Goal: Task Accomplishment & Management: Use online tool/utility

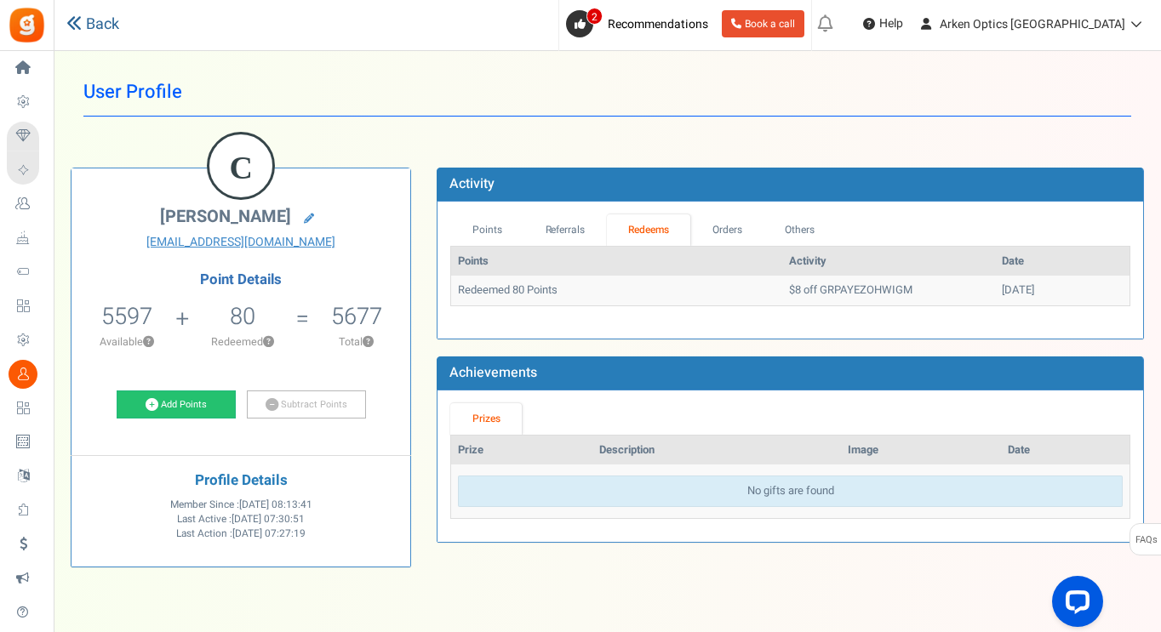
click at [106, 26] on link "Back" at bounding box center [92, 25] width 53 height 22
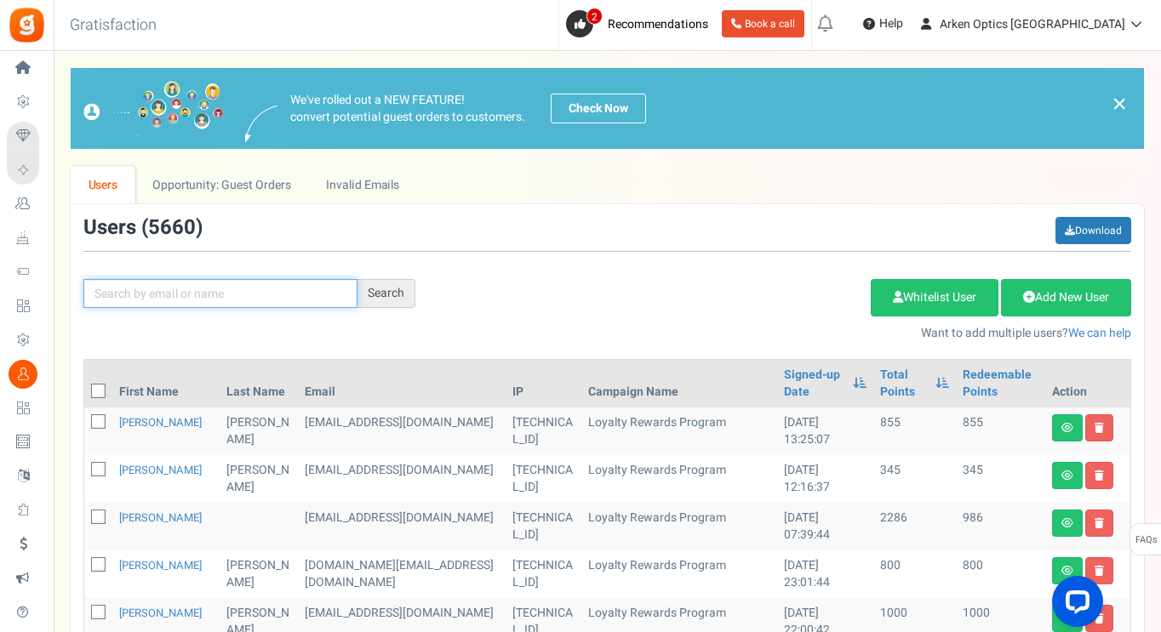
click at [198, 300] on input "text" at bounding box center [220, 293] width 274 height 29
paste input "[EMAIL_ADDRESS][DOMAIN_NAME]"
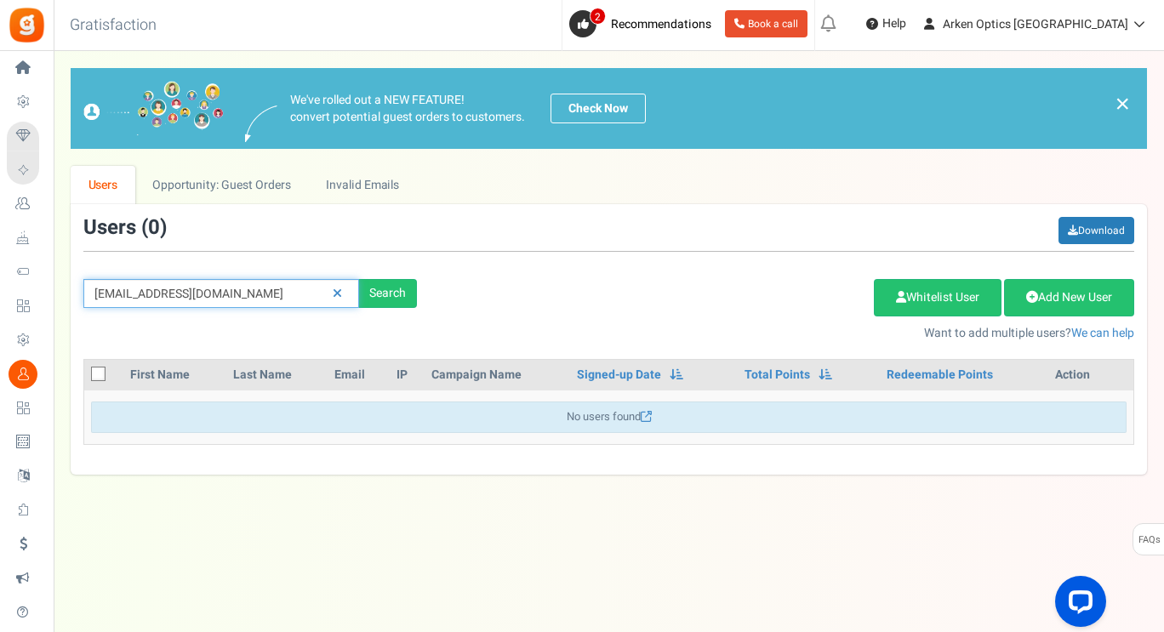
click at [265, 293] on input "[EMAIL_ADDRESS][DOMAIN_NAME]" at bounding box center [221, 293] width 276 height 29
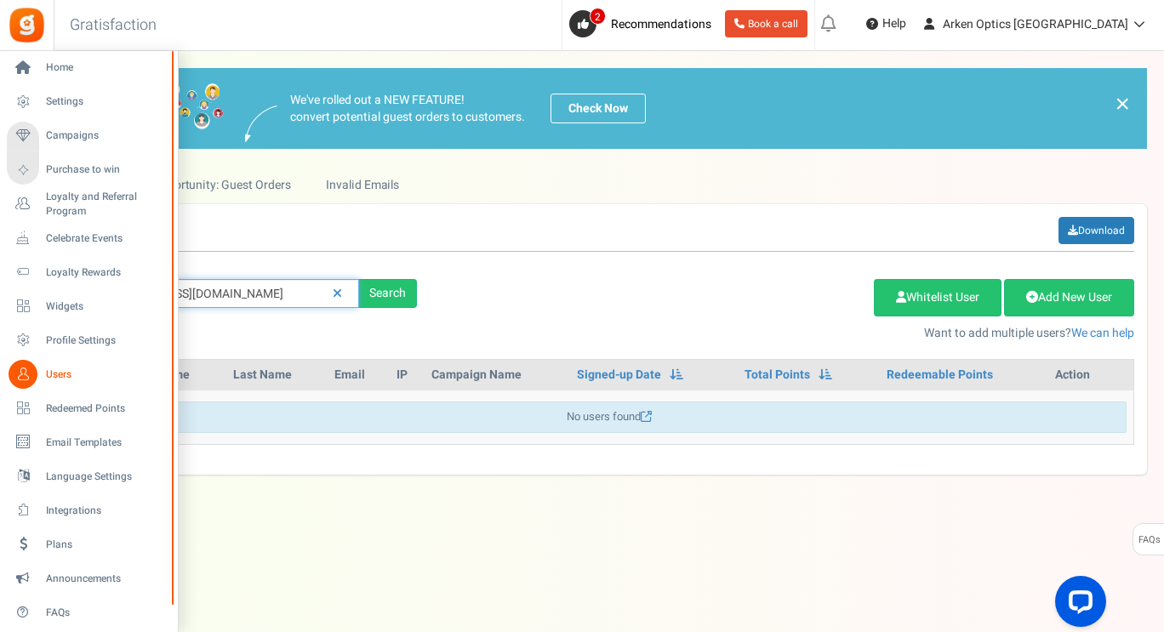
drag, startPoint x: 283, startPoint y: 296, endPoint x: 0, endPoint y: 299, distance: 282.5
click at [0, 299] on div "Home Settings Campaigns Purchase to win Loyalty and Referral Program New Celebr…" at bounding box center [582, 324] width 1164 height 547
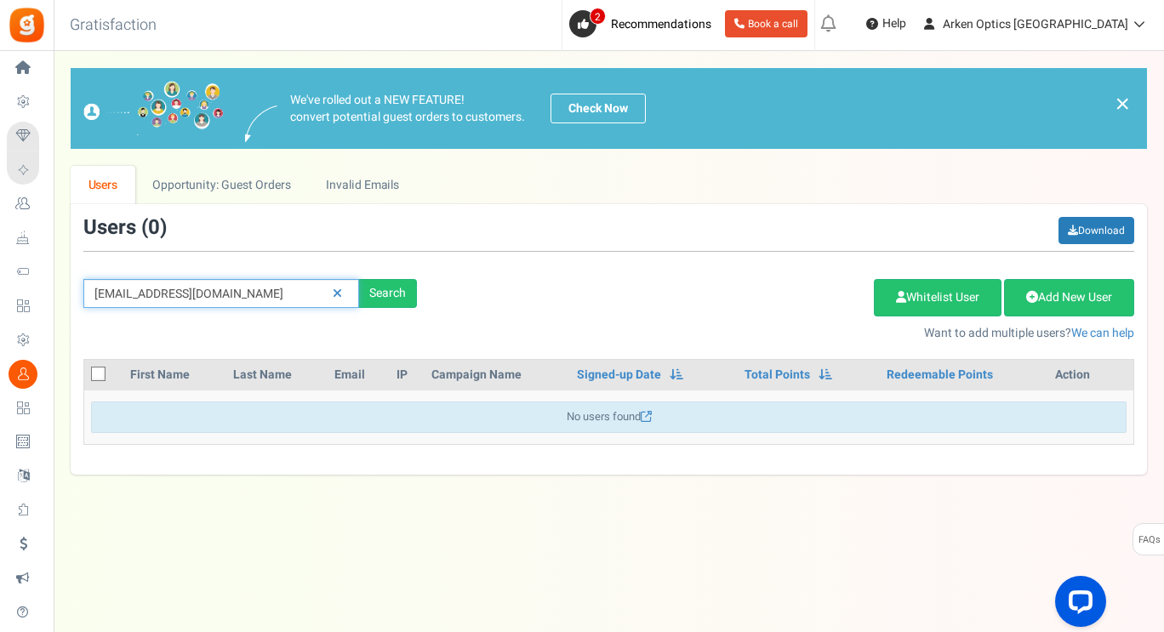
paste input "[PERSON_NAME]"
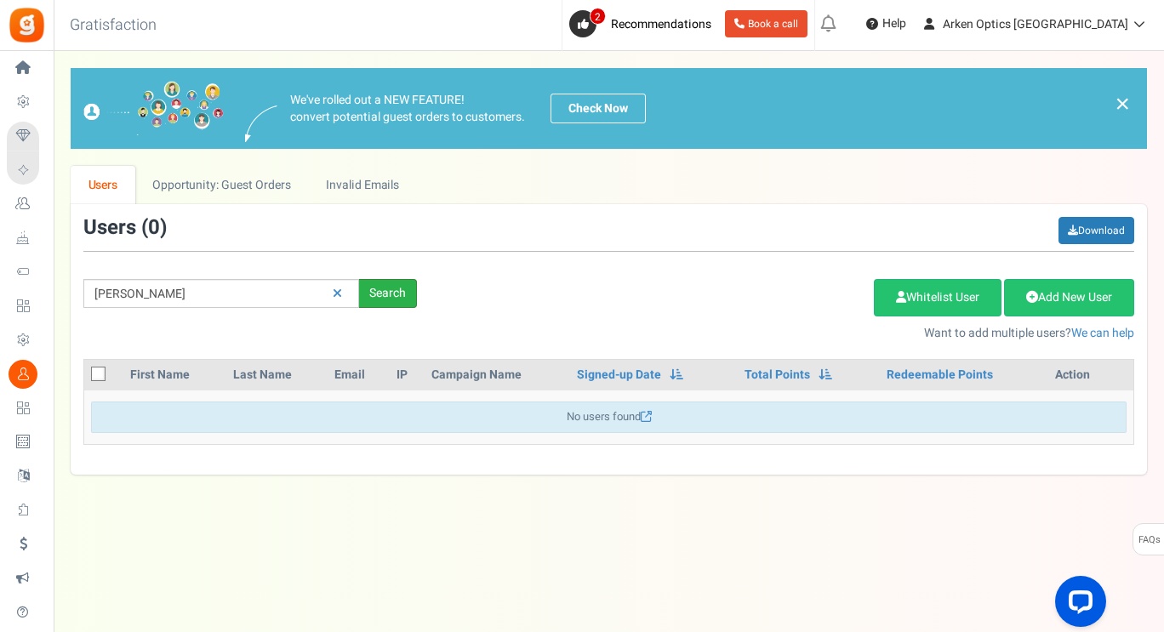
click at [394, 293] on div "Search" at bounding box center [388, 293] width 58 height 29
click at [216, 291] on input "[PERSON_NAME]" at bounding box center [221, 293] width 276 height 29
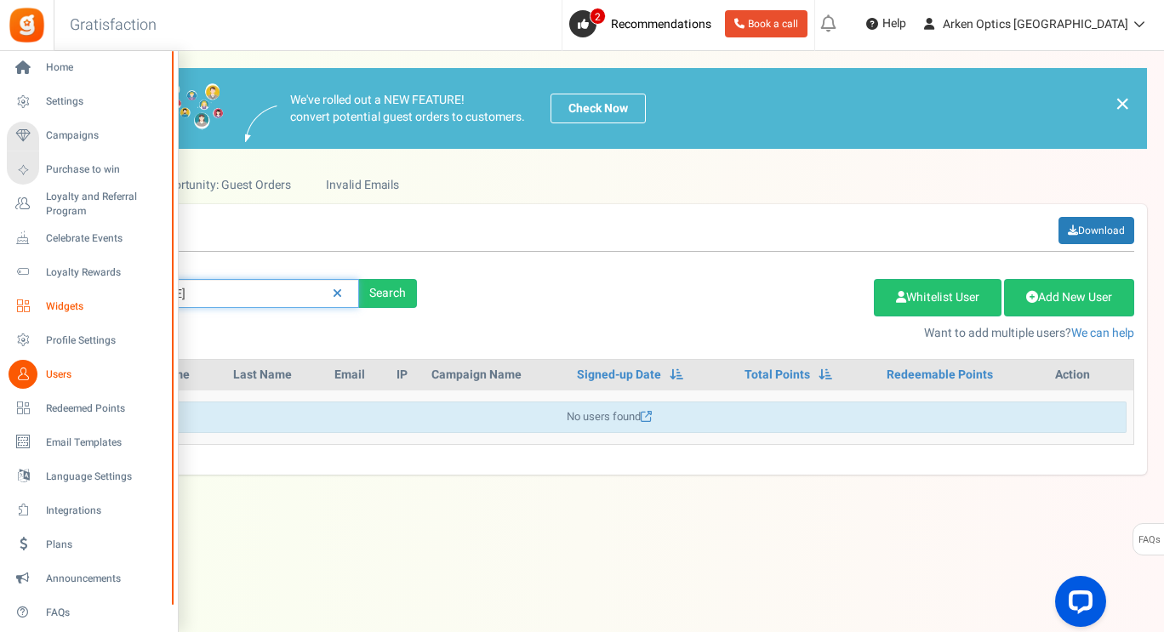
drag, startPoint x: 275, startPoint y: 294, endPoint x: 48, endPoint y: 297, distance: 227.2
click at [48, 297] on div "Home Settings Campaigns Purchase to win Loyalty and Referral Program New Celebr…" at bounding box center [582, 324] width 1164 height 547
paste input "[EMAIL_ADDRESS][DOMAIN_NAME]"
type input "[EMAIL_ADDRESS][DOMAIN_NAME]"
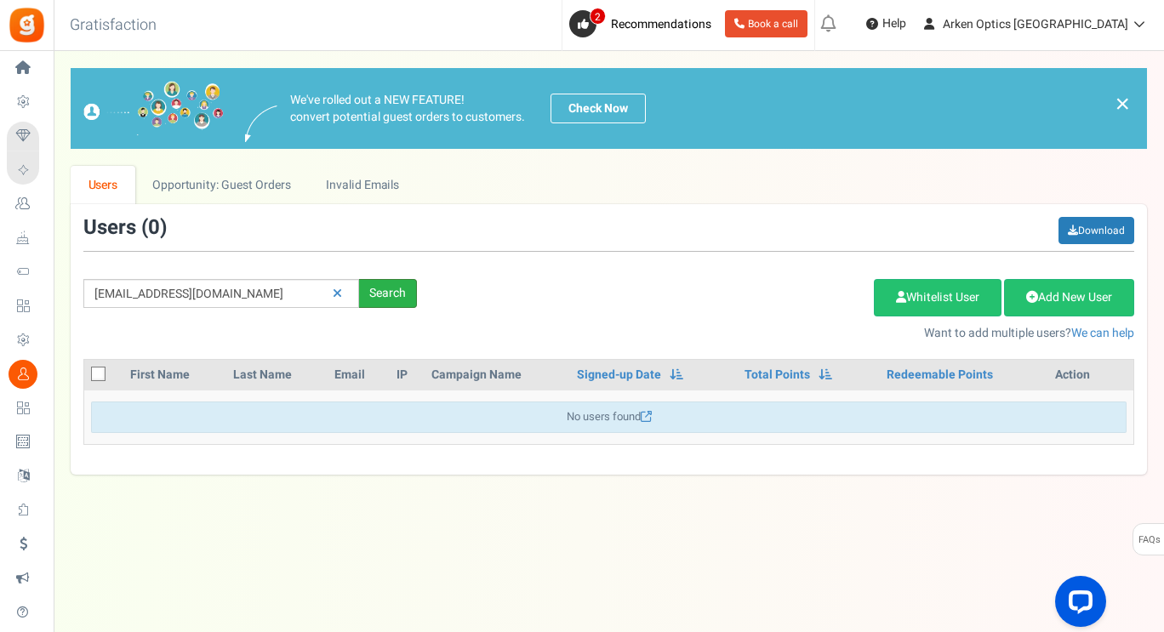
click at [396, 294] on div "Search" at bounding box center [388, 293] width 58 height 29
click at [410, 289] on div "Search" at bounding box center [388, 293] width 58 height 29
click at [371, 291] on div "Search" at bounding box center [388, 293] width 58 height 29
click at [378, 294] on div "Search" at bounding box center [388, 293] width 58 height 29
click at [391, 298] on div "Search" at bounding box center [388, 293] width 58 height 29
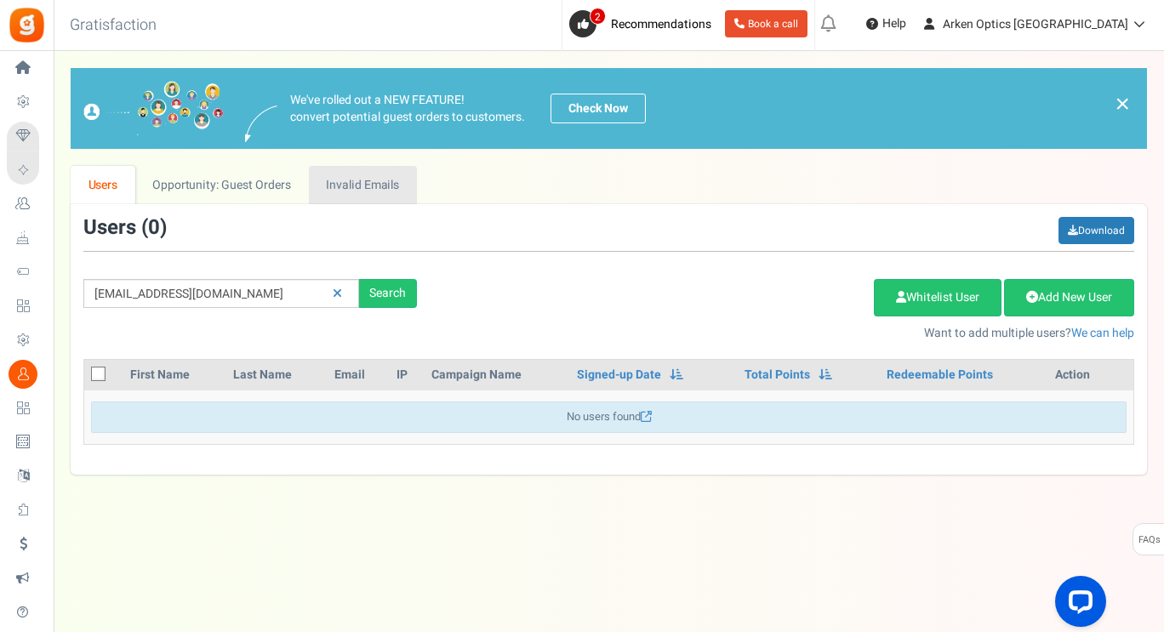
click at [346, 188] on link "Invalid Emails" at bounding box center [363, 185] width 108 height 38
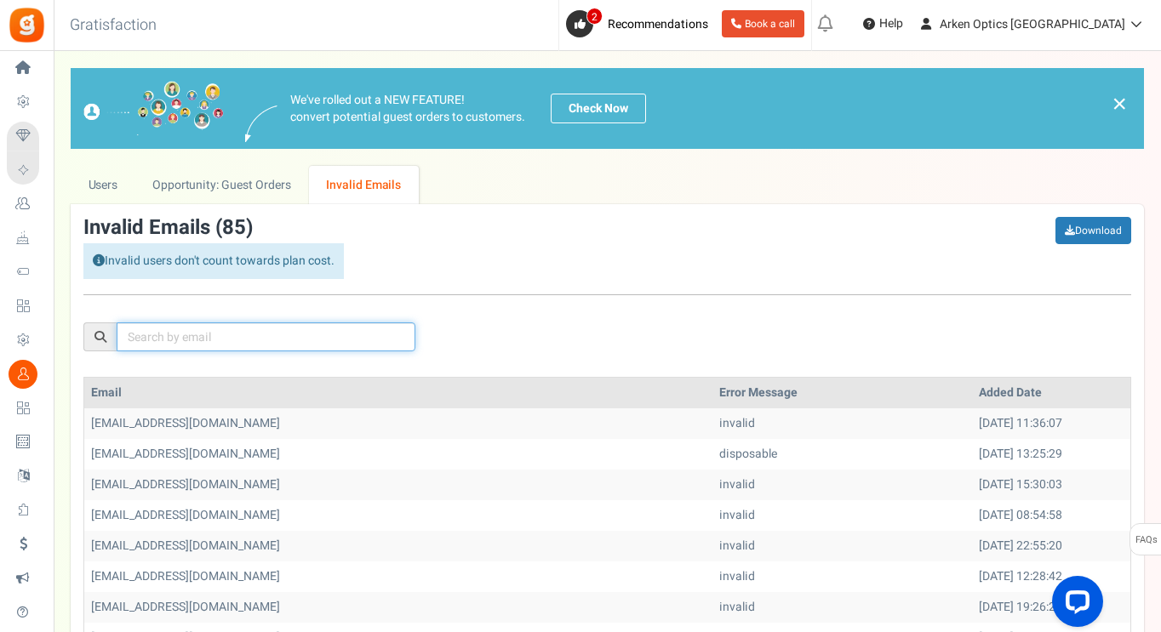
click at [237, 345] on input "text" at bounding box center [266, 337] width 299 height 29
paste input "[EMAIL_ADDRESS][DOMAIN_NAME]"
type input "[EMAIL_ADDRESS][DOMAIN_NAME]"
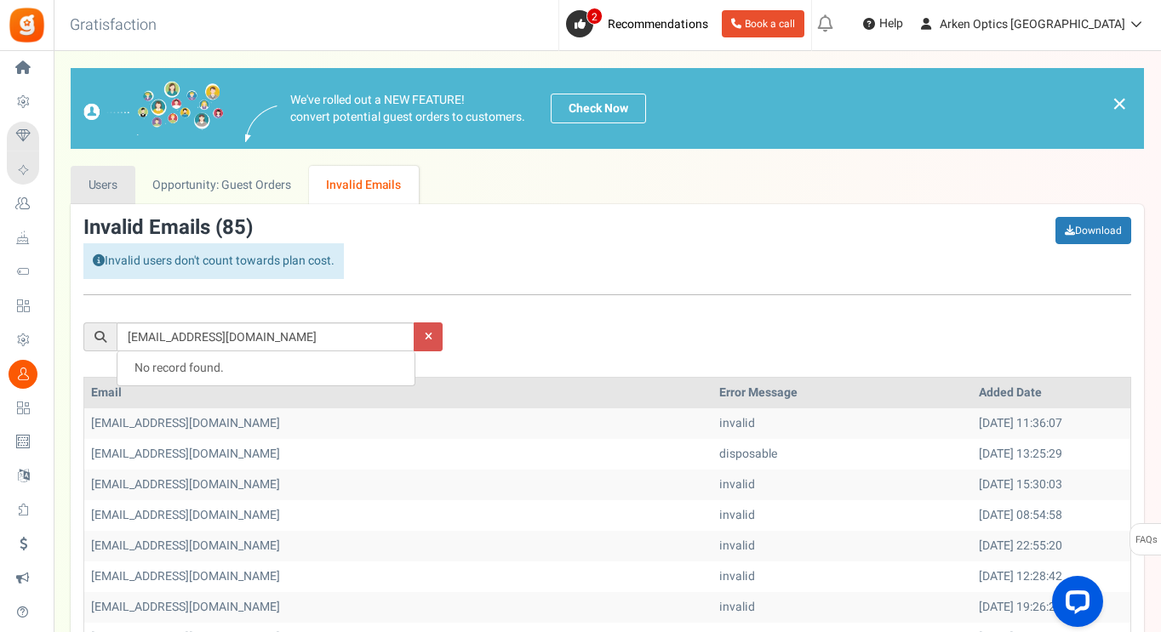
click at [99, 180] on link "Users" at bounding box center [103, 185] width 65 height 38
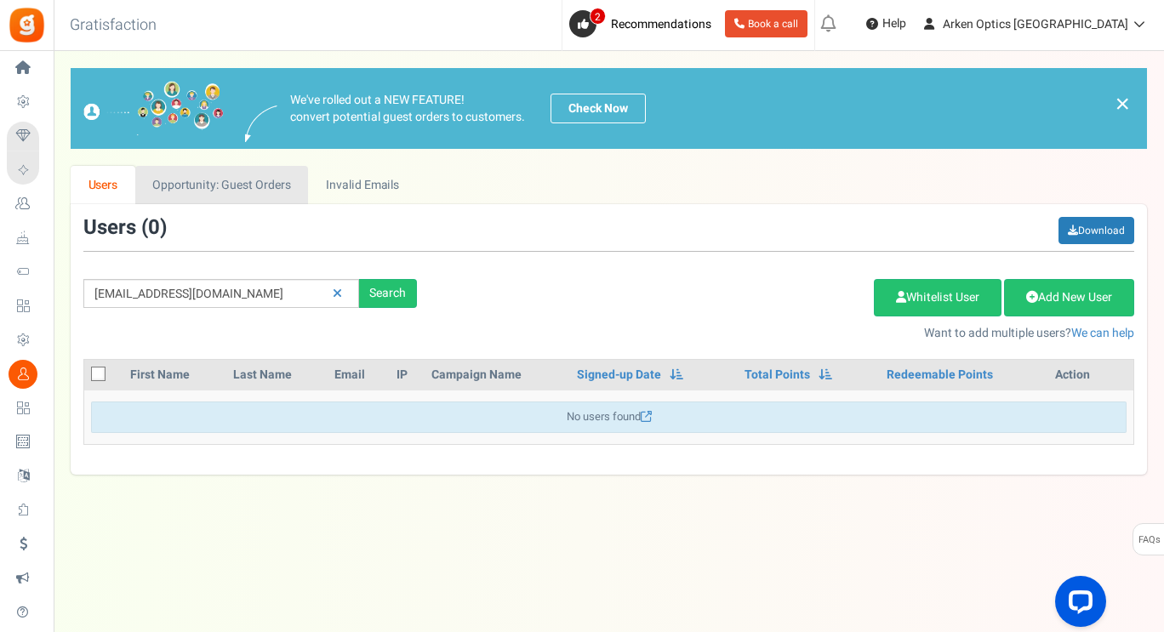
click at [203, 186] on link "Opportunity: Guest Orders" at bounding box center [221, 185] width 173 height 38
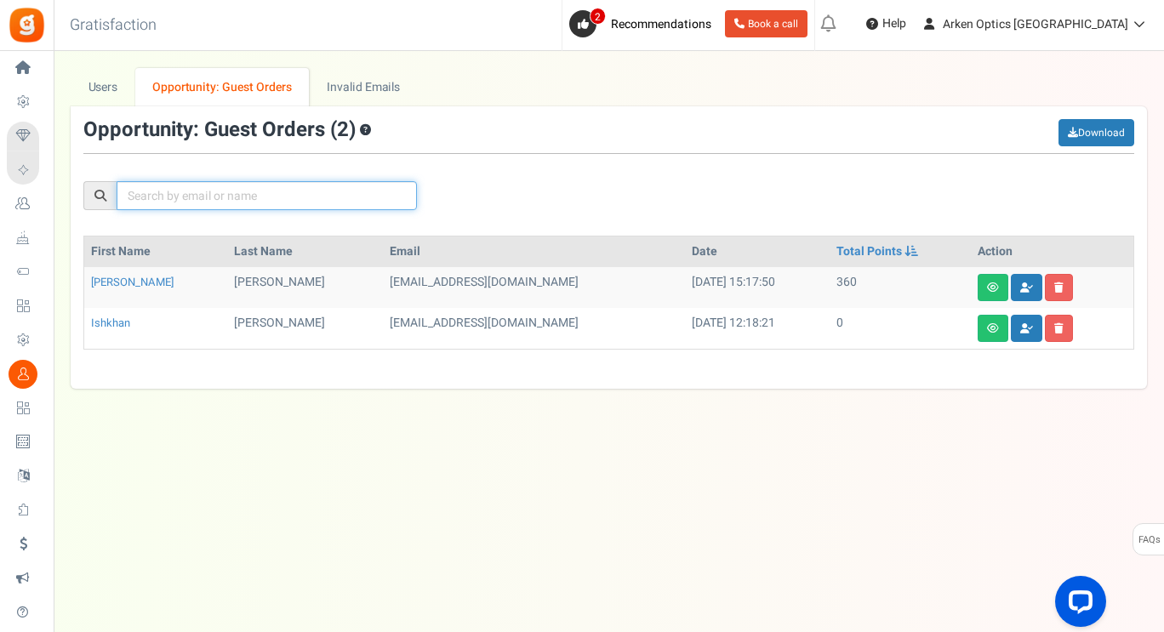
click at [221, 202] on input "text" at bounding box center [267, 195] width 300 height 29
paste input "[EMAIL_ADDRESS][DOMAIN_NAME]"
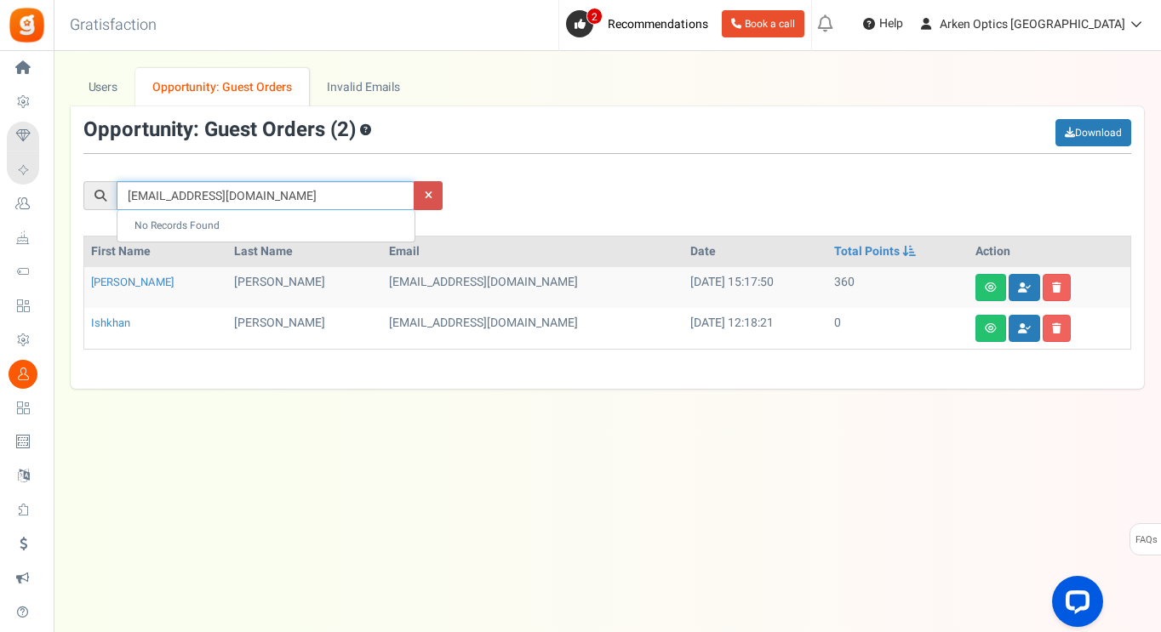
type input "[EMAIL_ADDRESS][DOMAIN_NAME]"
click at [97, 82] on link "Users" at bounding box center [103, 87] width 65 height 38
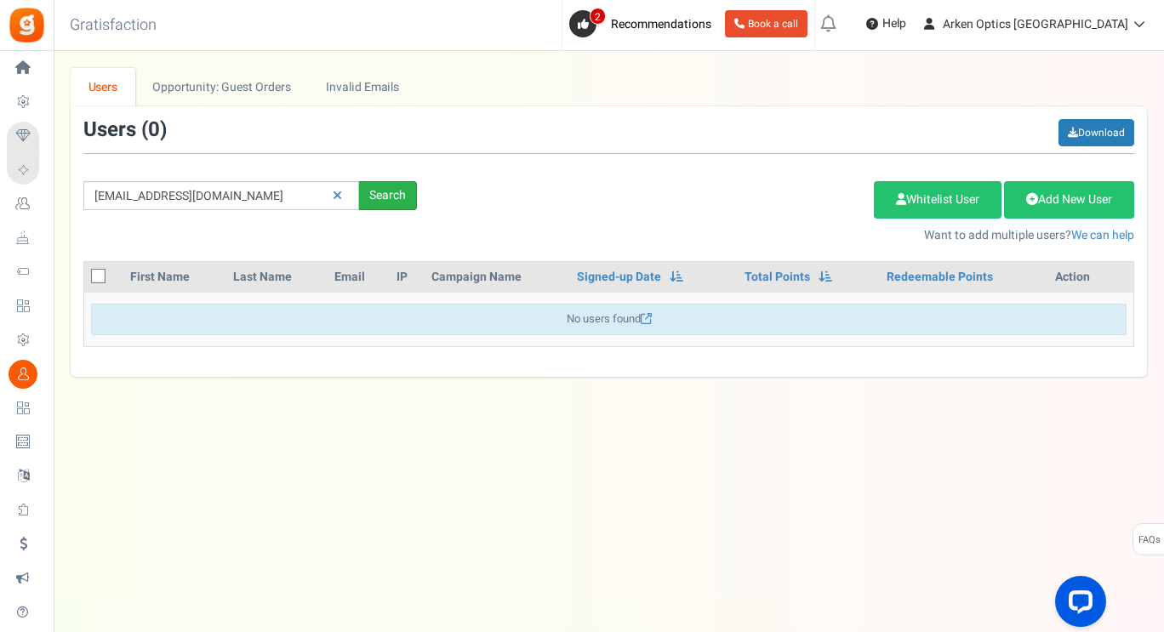
click at [382, 195] on div "Search" at bounding box center [388, 195] width 58 height 29
